Goal: Information Seeking & Learning: Learn about a topic

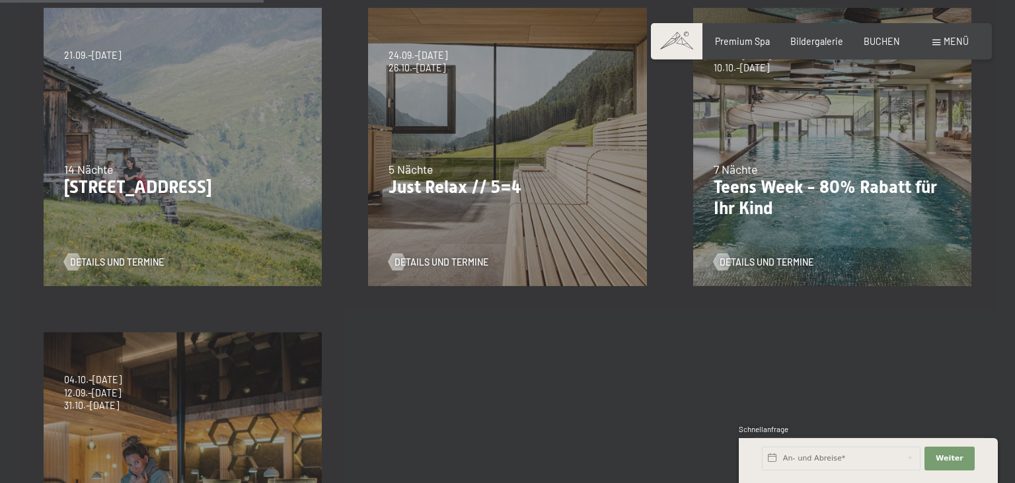
scroll to position [349, 0]
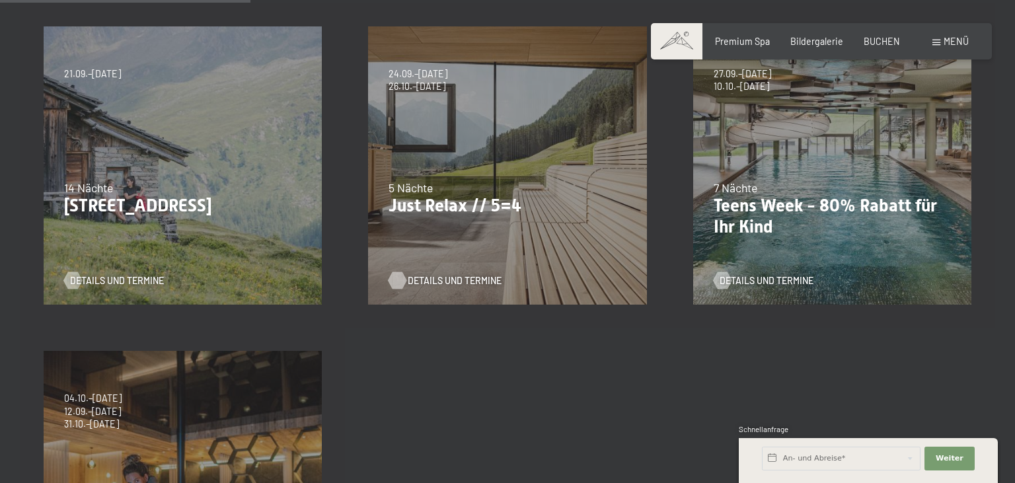
click at [438, 287] on span "Details und Termine" at bounding box center [455, 280] width 94 height 13
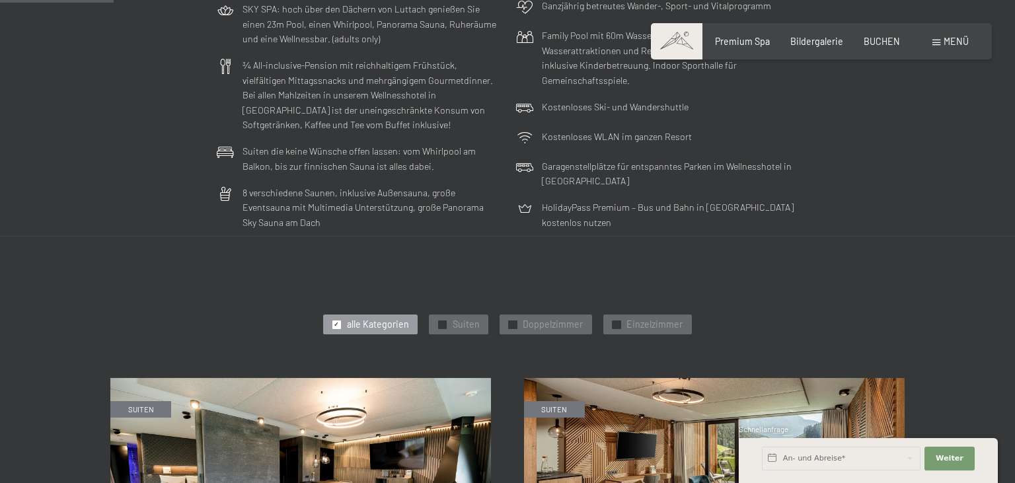
scroll to position [418, 0]
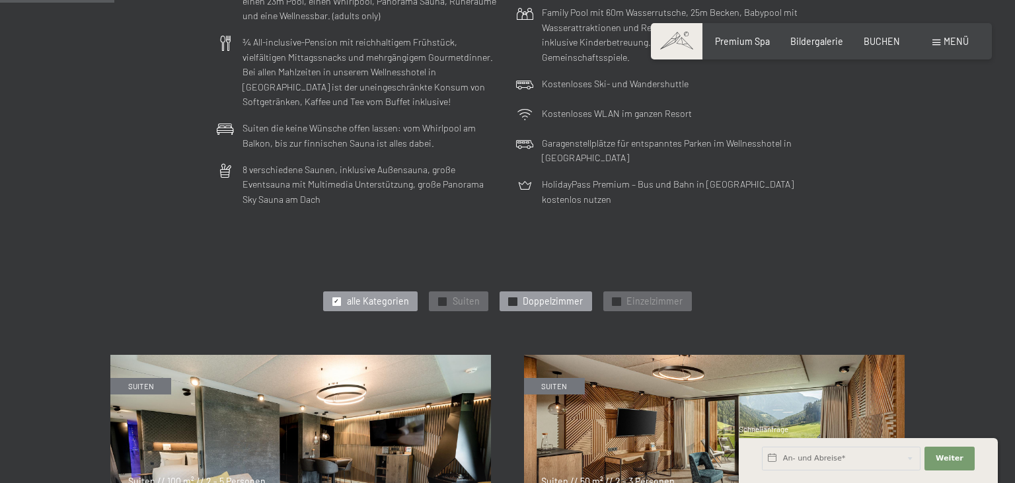
click at [516, 299] on div at bounding box center [512, 301] width 9 height 9
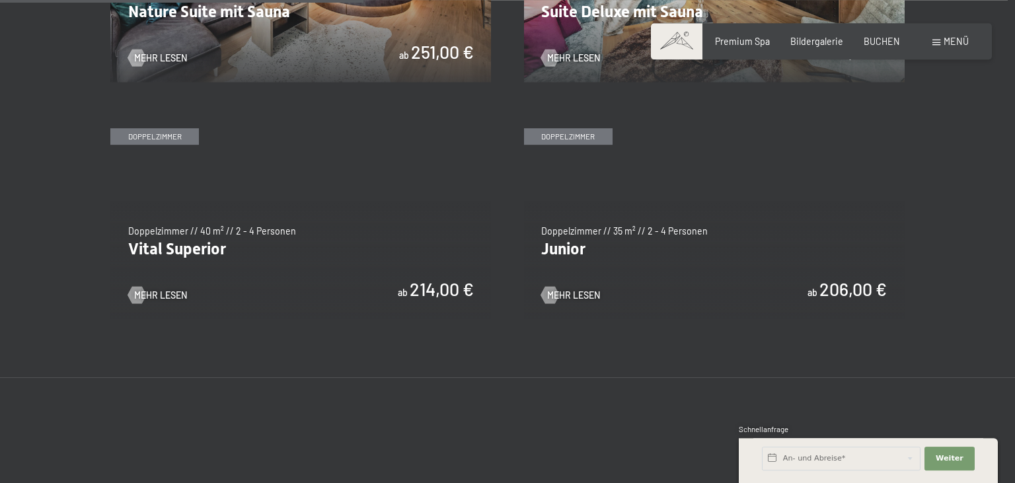
scroll to position [907, 0]
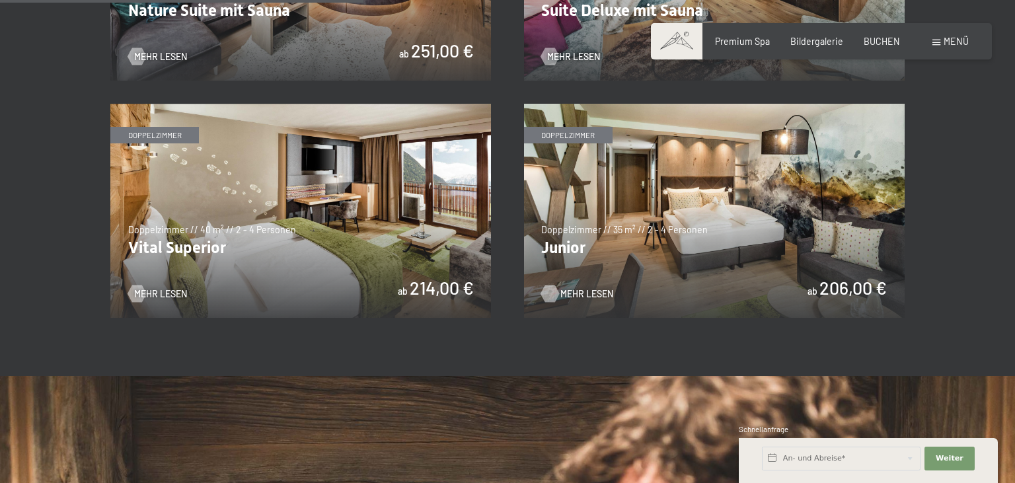
click at [565, 292] on span "Mehr Lesen" at bounding box center [587, 294] width 53 height 13
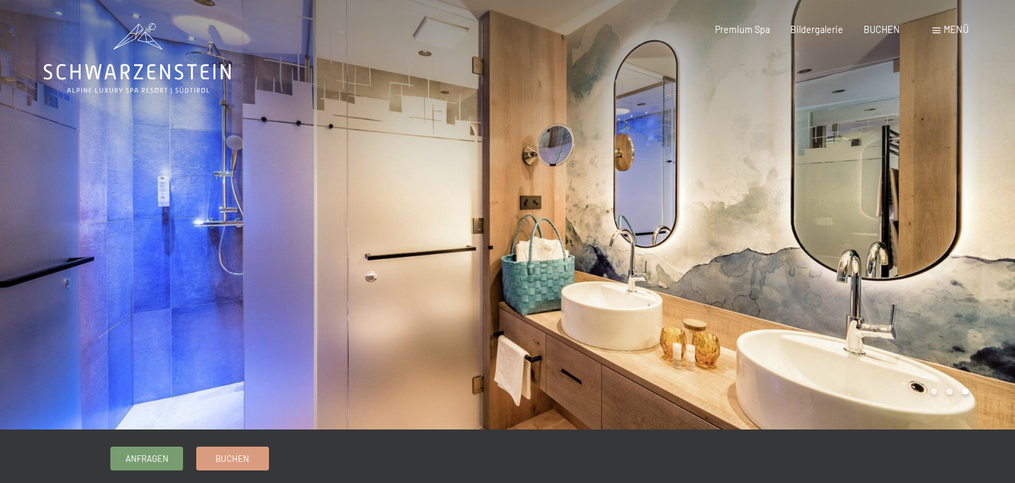
click at [944, 30] on div "Menü" at bounding box center [951, 29] width 36 height 13
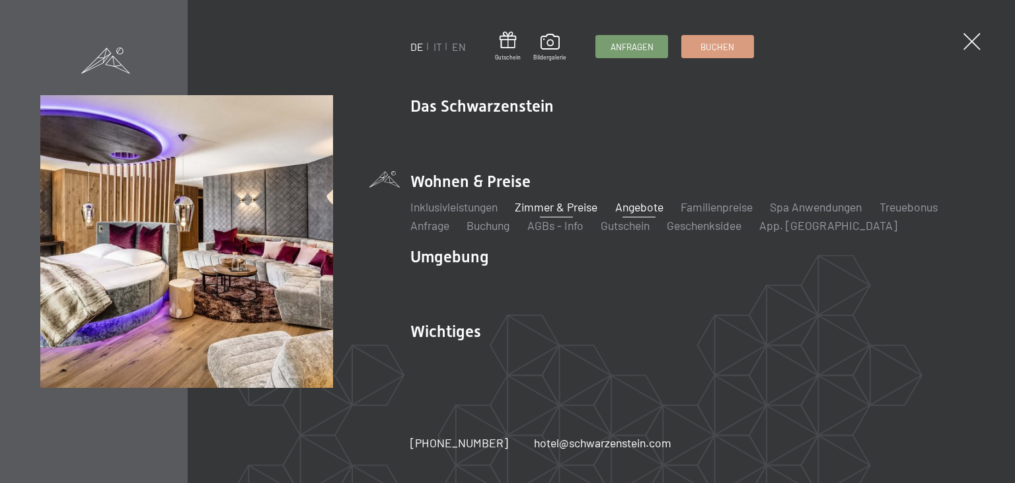
click at [639, 206] on link "Angebote" at bounding box center [639, 207] width 48 height 15
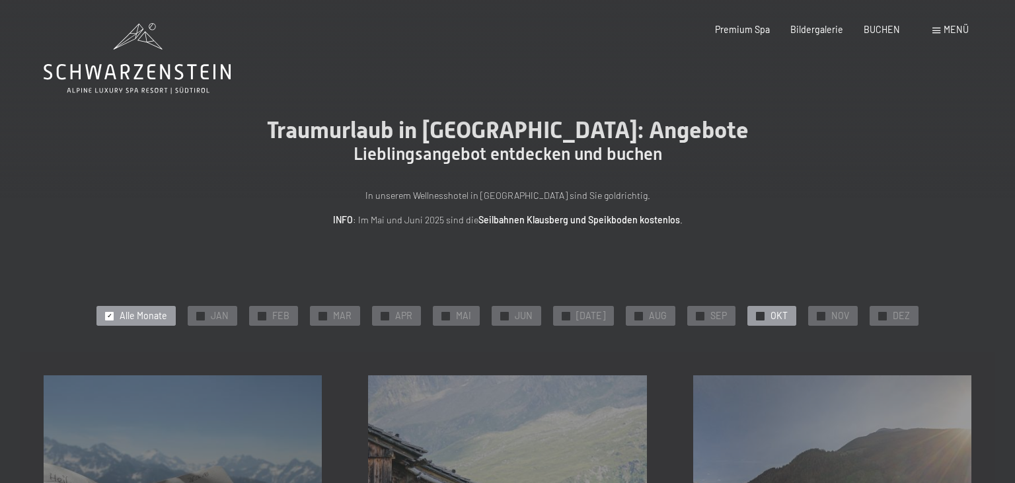
click at [756, 314] on div at bounding box center [760, 316] width 9 height 9
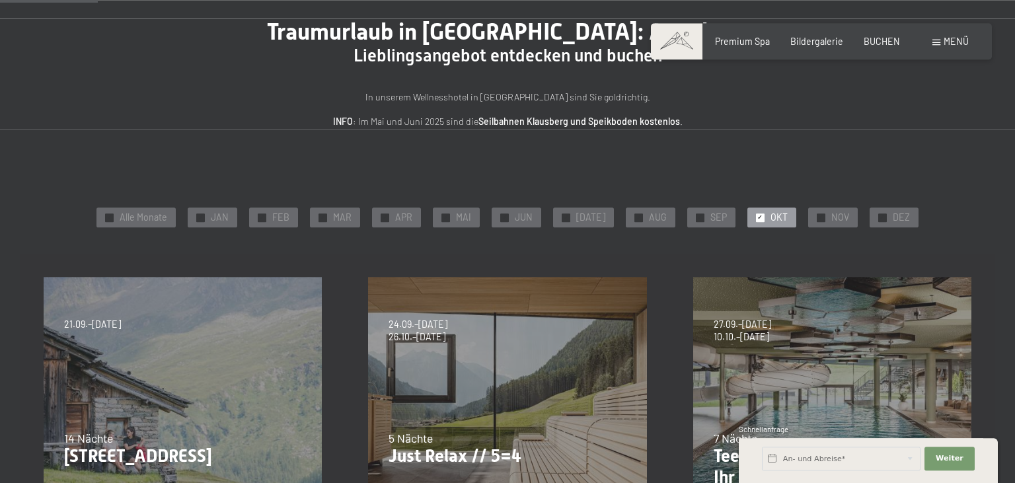
scroll to position [69, 0]
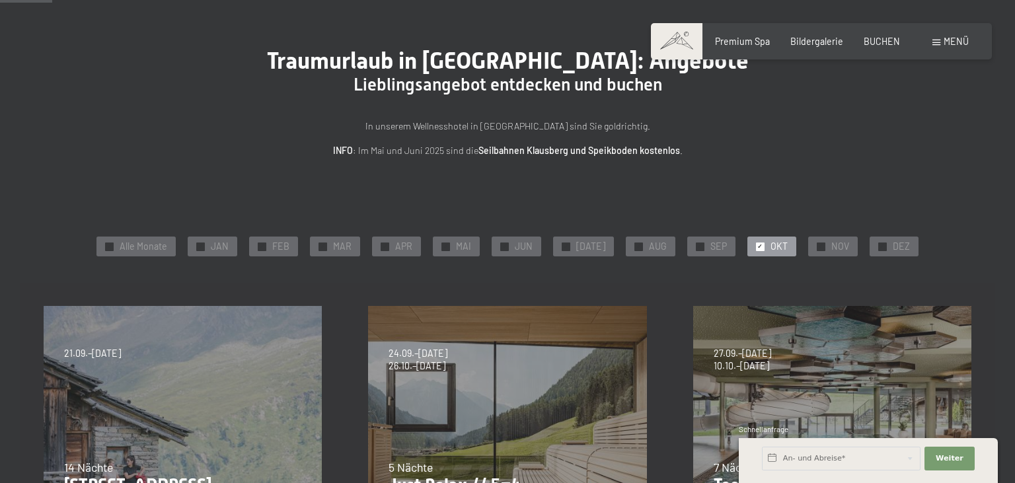
click at [935, 42] on span at bounding box center [937, 43] width 8 height 6
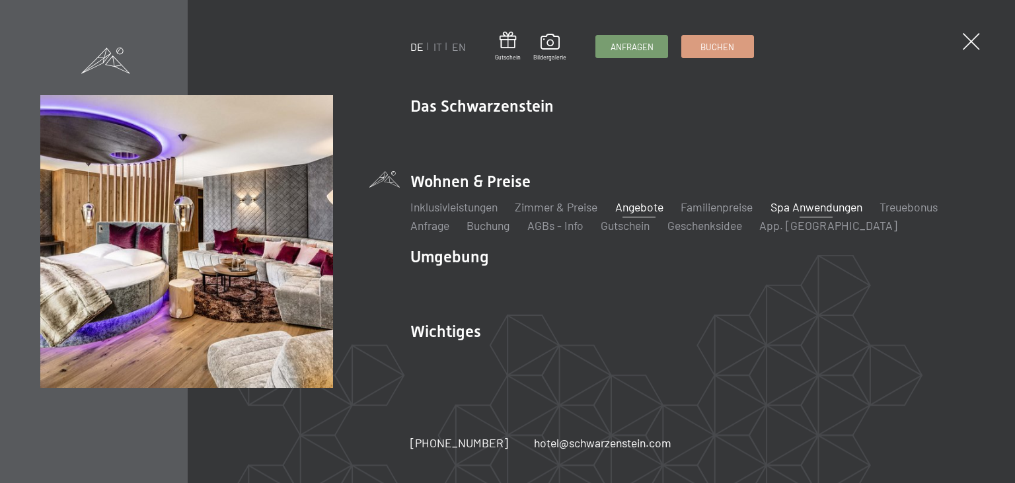
click at [789, 205] on link "Spa Anwendungen" at bounding box center [817, 207] width 92 height 15
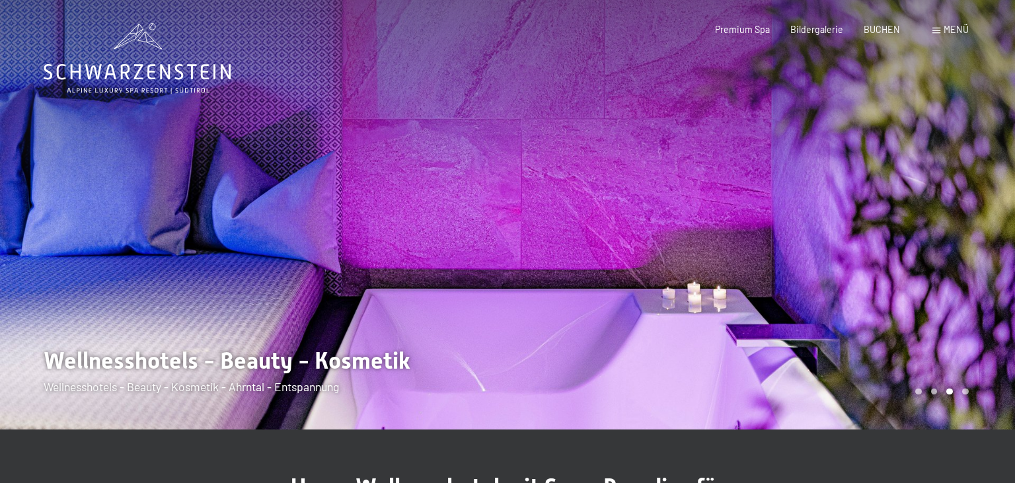
click at [937, 32] on span at bounding box center [937, 31] width 8 height 6
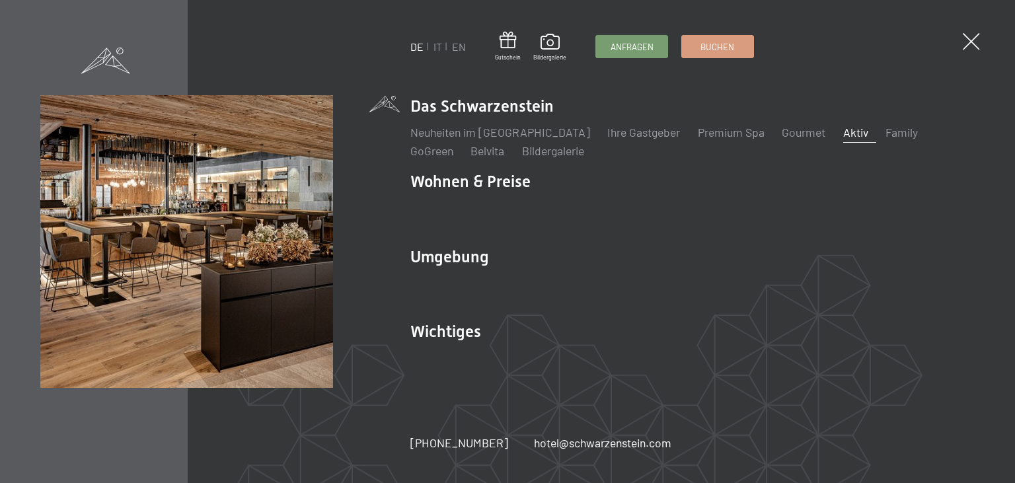
click at [844, 129] on link "Aktiv" at bounding box center [856, 132] width 25 height 15
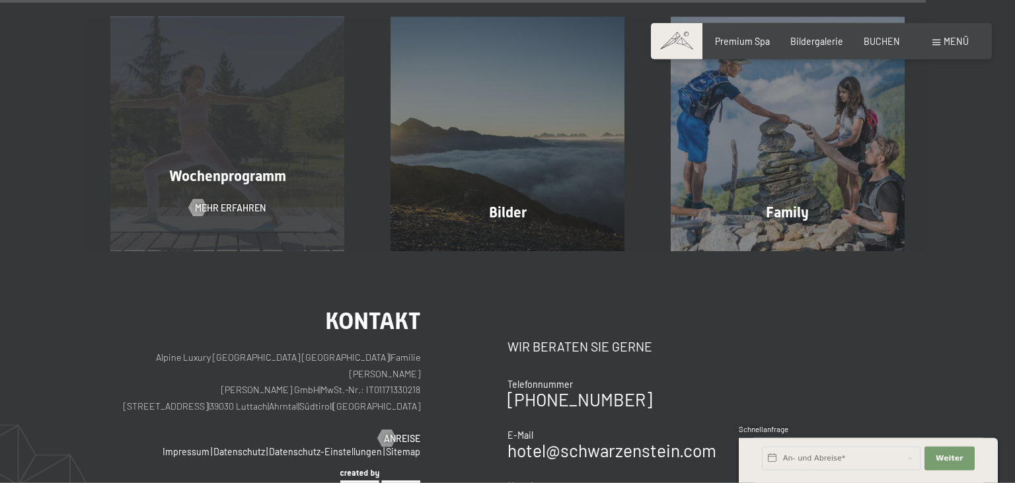
scroll to position [3071, 0]
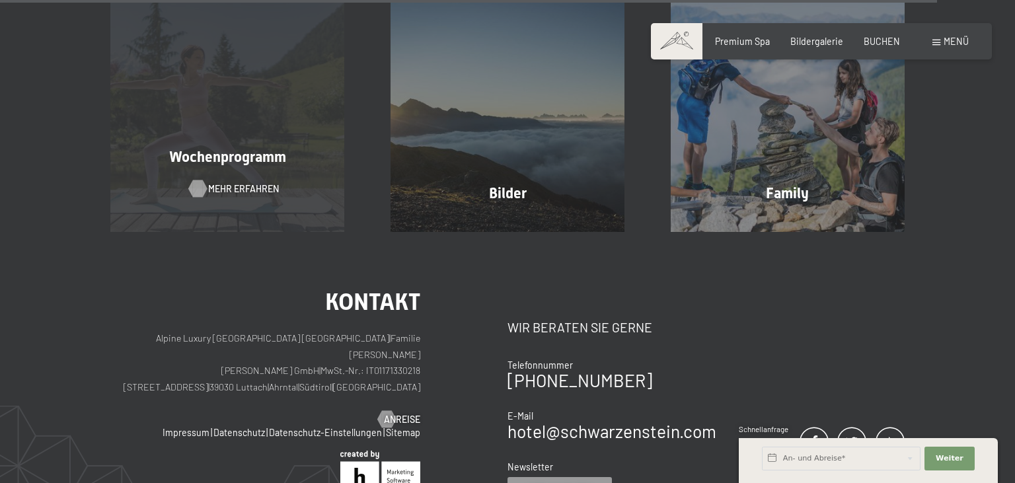
click at [239, 182] on span "Mehr erfahren" at bounding box center [243, 188] width 71 height 13
